Goal: Check status

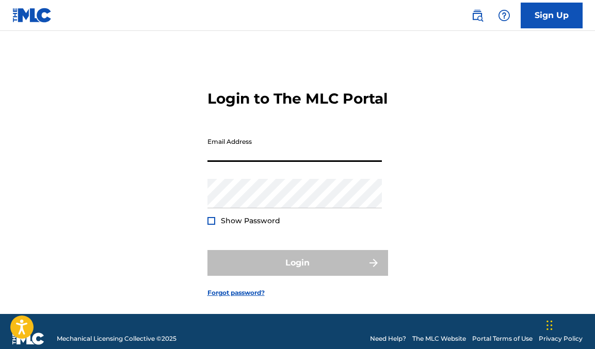
click at [262, 160] on input "Email Address" at bounding box center [294, 147] width 174 height 29
type input "[EMAIL_ADDRESS][DOMAIN_NAME]"
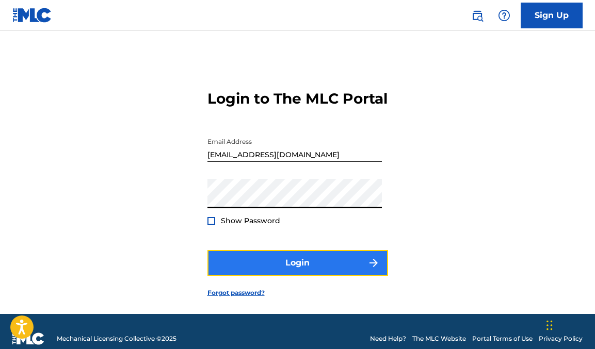
click at [286, 276] on button "Login" at bounding box center [297, 263] width 181 height 26
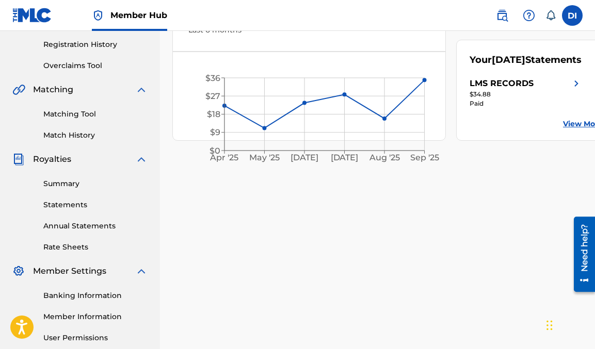
scroll to position [194, 0]
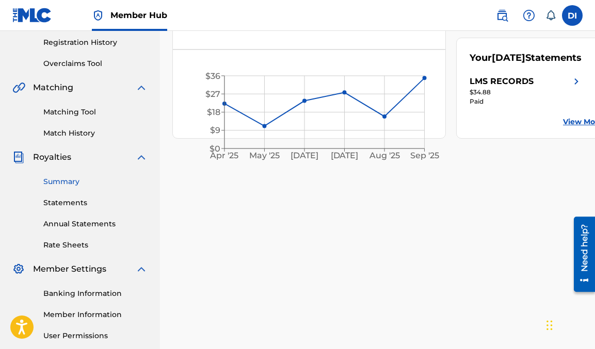
click at [71, 182] on link "Summary" at bounding box center [95, 181] width 104 height 11
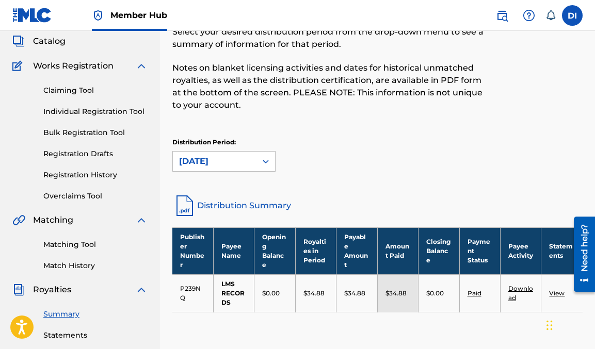
scroll to position [59, 0]
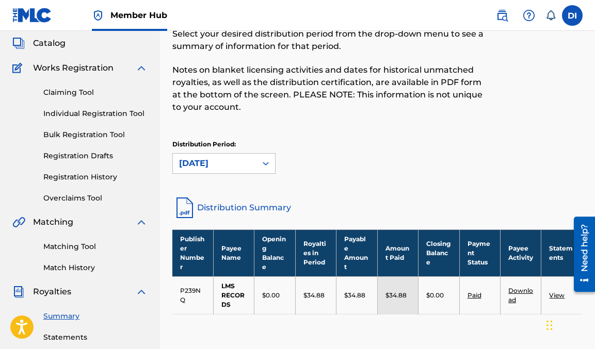
click at [206, 208] on link "Distribution Summary" at bounding box center [377, 207] width 410 height 25
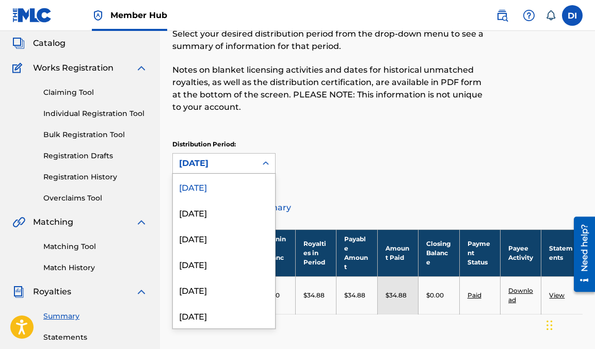
click at [264, 159] on icon at bounding box center [265, 163] width 10 height 10
click at [215, 214] on div "[DATE]" at bounding box center [224, 213] width 102 height 26
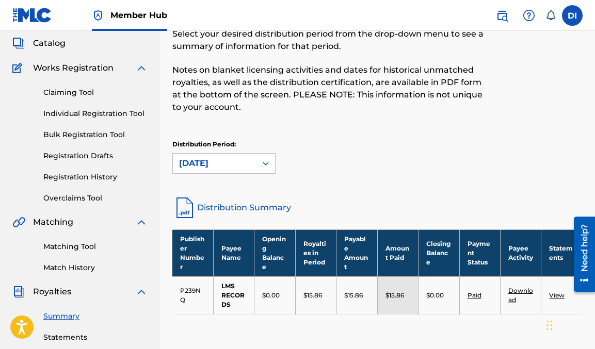
click at [238, 208] on link "Distribution Summary" at bounding box center [377, 207] width 410 height 25
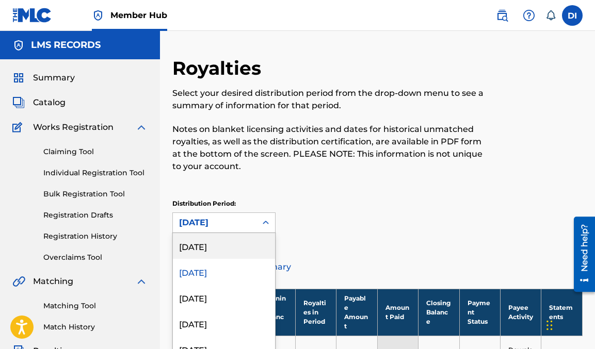
scroll to position [39, 0]
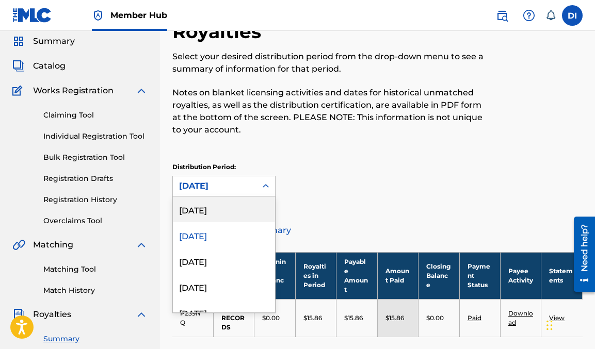
click at [265, 197] on div "[DATE], 1 of 54. 54 results available. Use Up and Down to choose options, press…" at bounding box center [223, 186] width 103 height 21
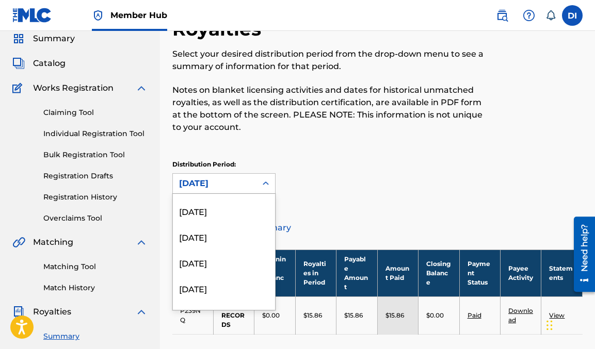
scroll to position [43, 0]
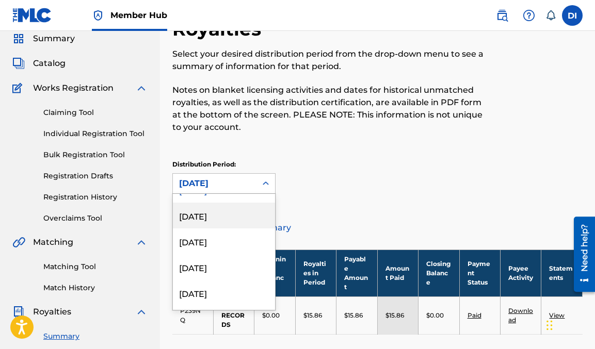
click at [221, 216] on div "[DATE]" at bounding box center [224, 216] width 102 height 26
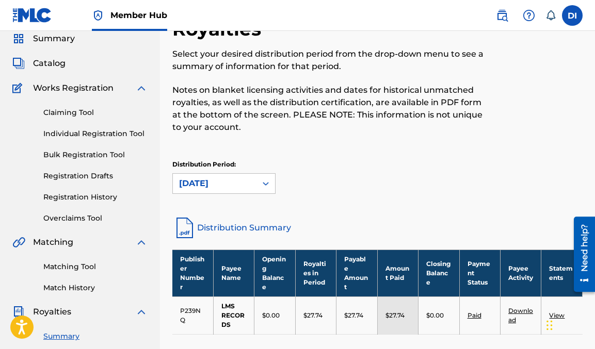
click at [267, 224] on link "Distribution Summary" at bounding box center [377, 228] width 410 height 25
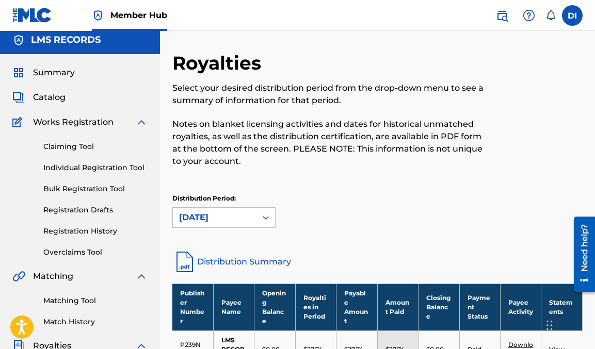
scroll to position [0, 0]
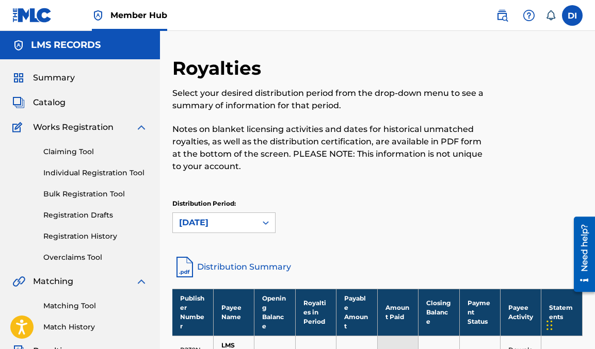
click at [67, 105] on div "Catalog" at bounding box center [79, 102] width 135 height 12
click at [49, 102] on span "Catalog" at bounding box center [49, 102] width 32 height 12
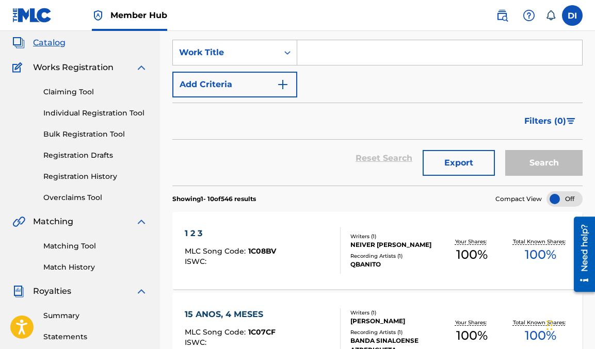
scroll to position [59, 0]
